Goal: Navigation & Orientation: Understand site structure

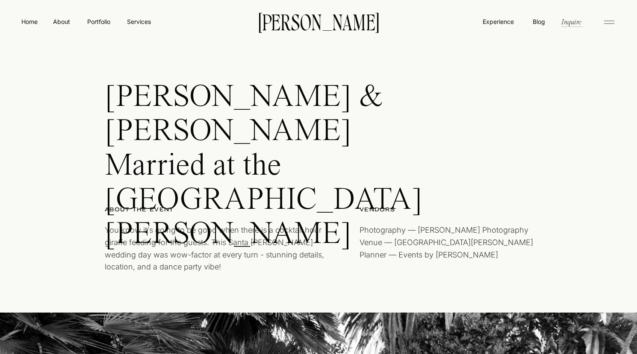
scroll to position [1089, 0]
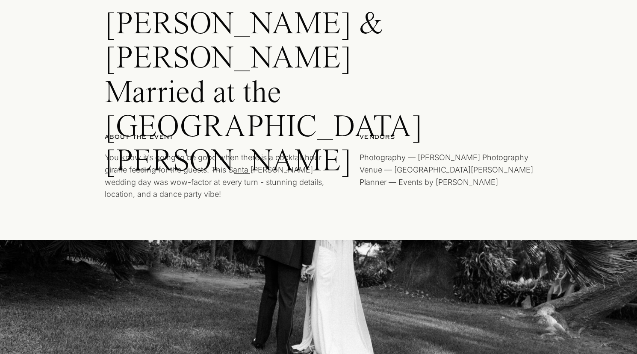
scroll to position [0, 0]
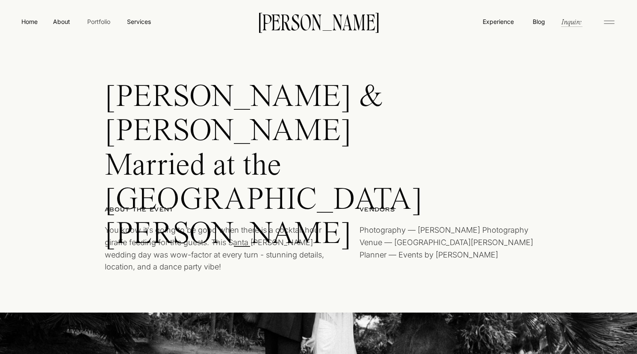
click at [106, 21] on nav "Portfolio" at bounding box center [98, 21] width 30 height 9
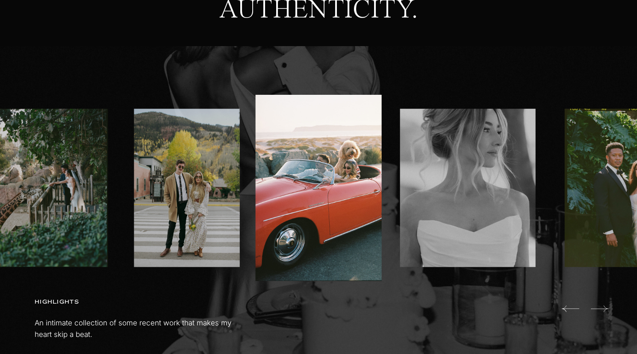
scroll to position [508, 0]
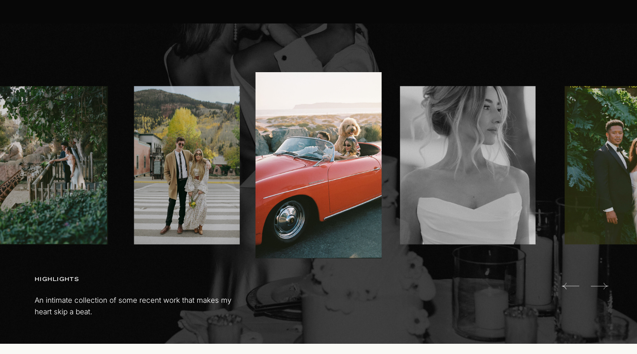
click at [605, 289] on icon at bounding box center [600, 286] width 18 height 17
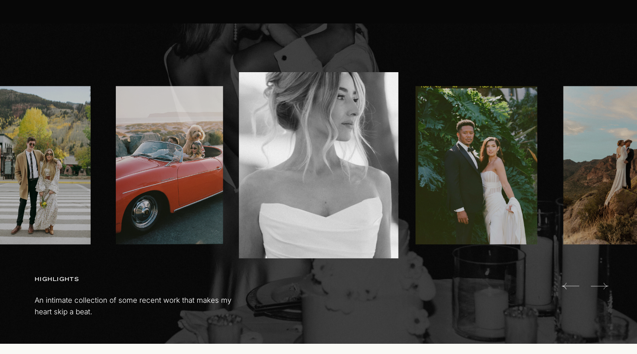
click at [605, 289] on icon at bounding box center [600, 286] width 18 height 17
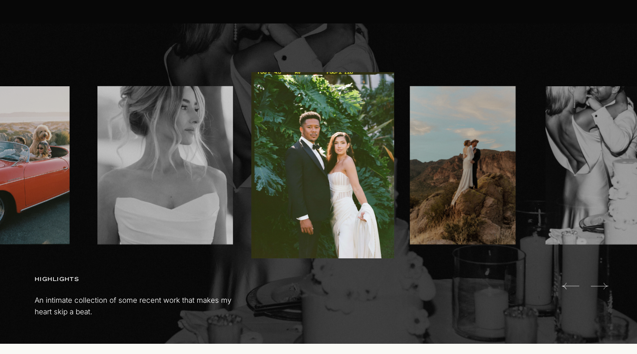
click at [605, 289] on icon at bounding box center [600, 286] width 18 height 17
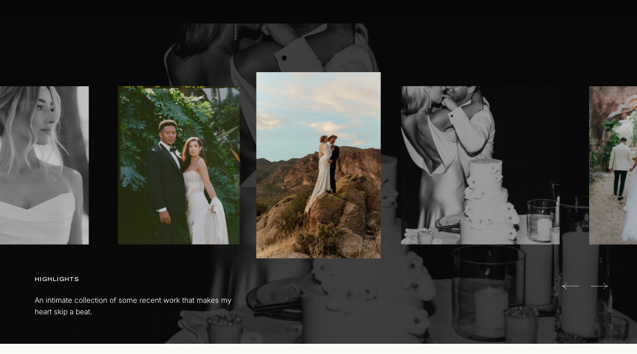
click at [605, 289] on icon at bounding box center [600, 286] width 18 height 17
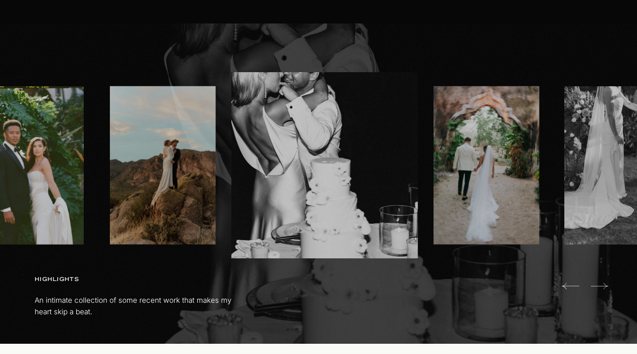
click at [605, 289] on icon at bounding box center [600, 286] width 18 height 17
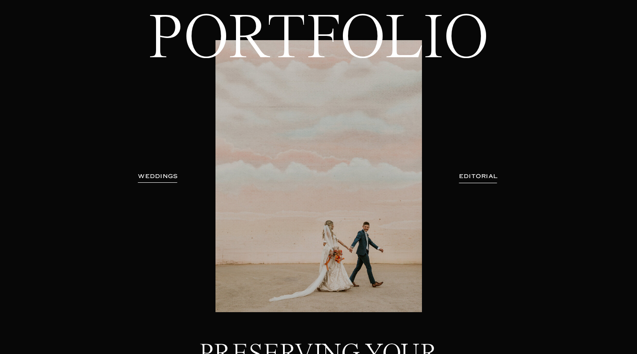
scroll to position [57, 0]
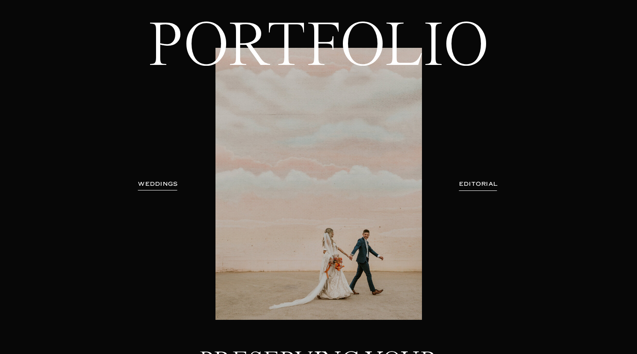
click at [474, 187] on h3 "EDITORIAL" at bounding box center [478, 184] width 62 height 9
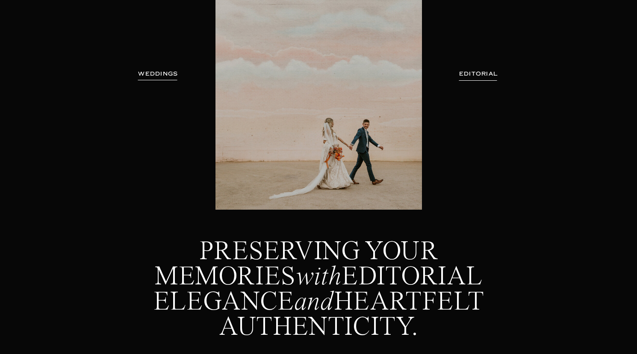
scroll to position [0, 0]
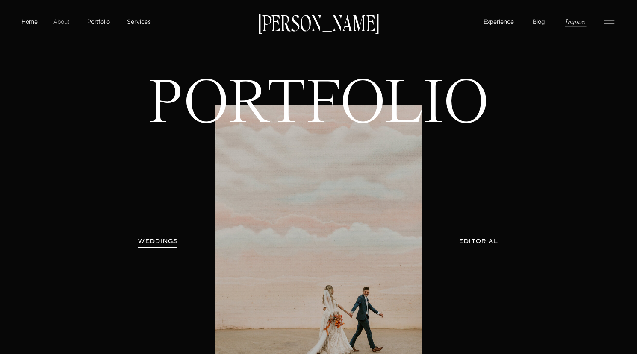
click at [61, 23] on p "About" at bounding box center [61, 21] width 19 height 9
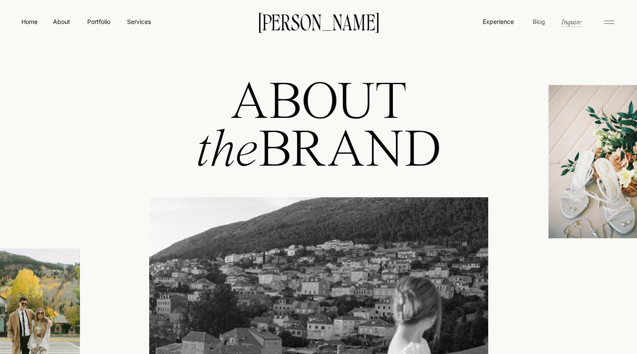
click at [540, 19] on nav "Blog" at bounding box center [539, 21] width 16 height 9
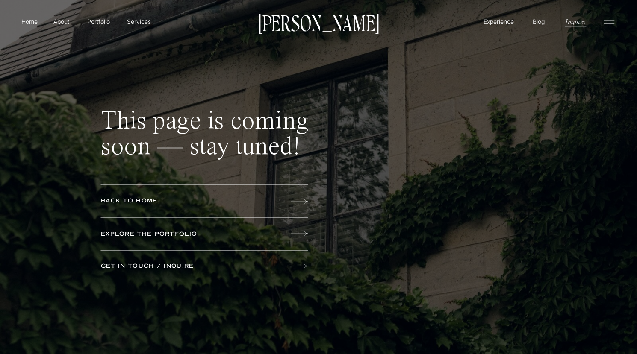
click at [507, 21] on p "Experience" at bounding box center [498, 21] width 33 height 9
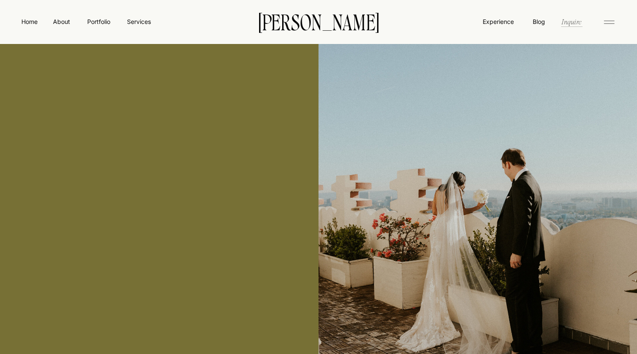
click at [571, 26] on nav "Inquire" at bounding box center [572, 22] width 22 height 10
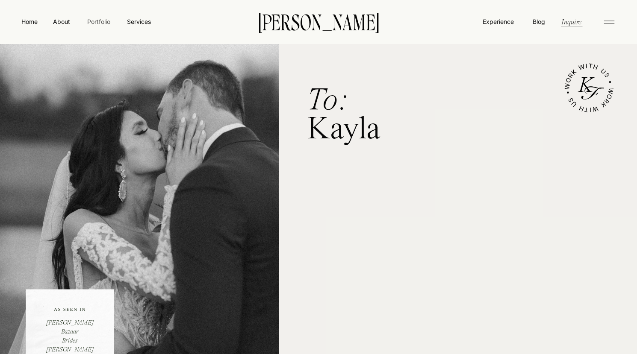
click at [98, 19] on nav "Portfolio" at bounding box center [98, 21] width 30 height 9
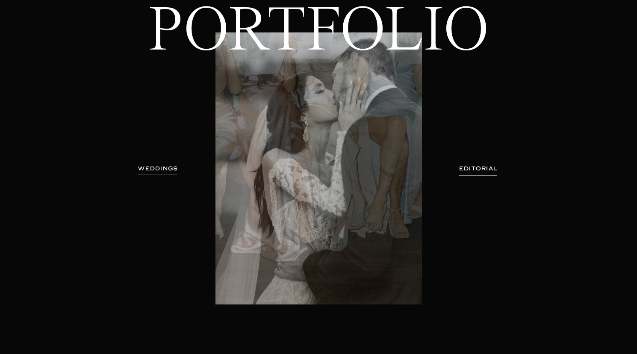
click at [159, 169] on h3 "WEDDINGS" at bounding box center [158, 169] width 54 height 9
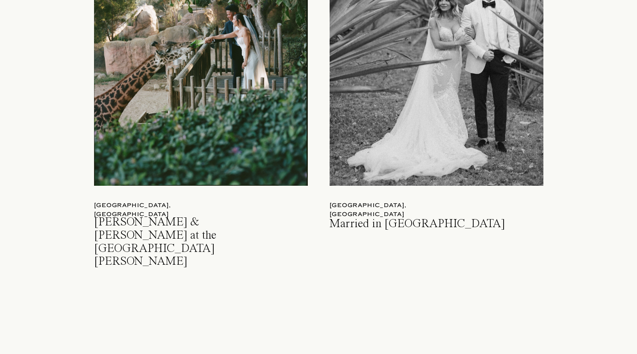
scroll to position [1024, 0]
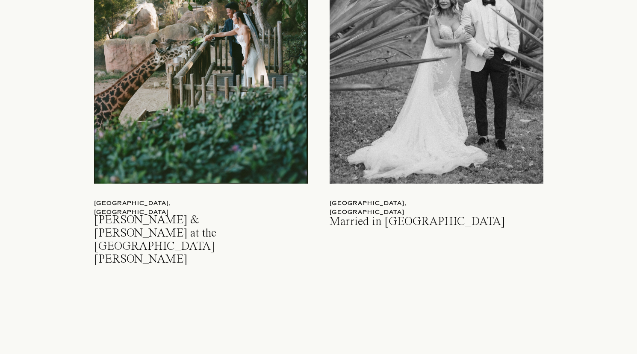
click at [436, 112] on div at bounding box center [437, 44] width 214 height 280
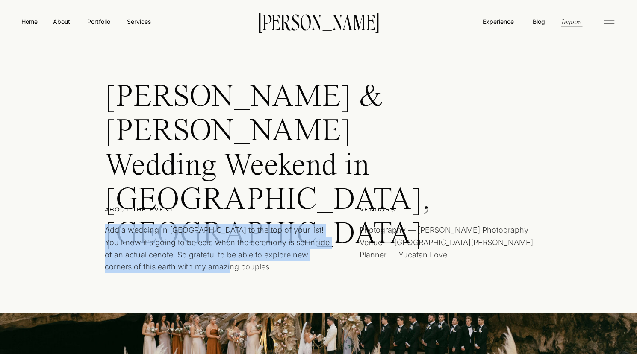
drag, startPoint x: 107, startPoint y: 229, endPoint x: 219, endPoint y: 278, distance: 122.7
click at [219, 278] on p "Add a wedding in [GEOGRAPHIC_DATA] to the top of your list! You know it's going…" at bounding box center [217, 251] width 225 height 54
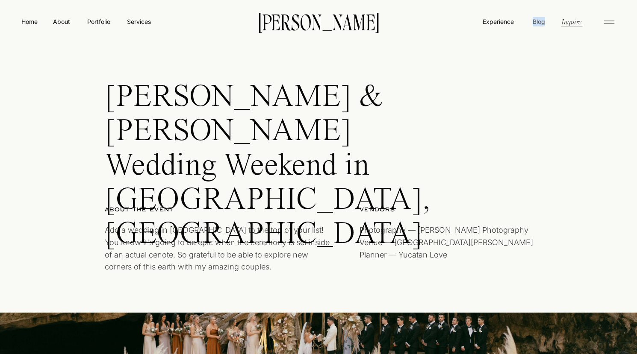
click at [543, 21] on nav "Blog" at bounding box center [539, 21] width 16 height 9
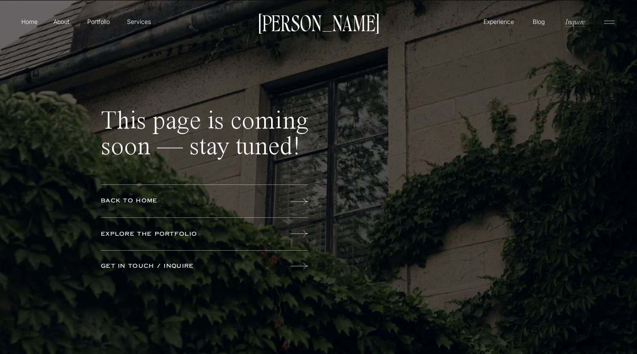
click at [300, 234] on icon at bounding box center [300, 233] width 18 height 17
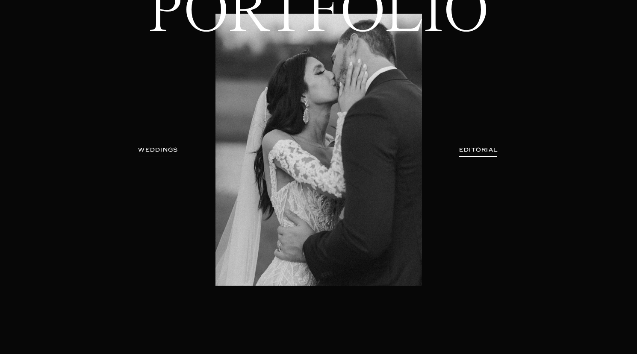
scroll to position [87, 0]
